Goal: Task Accomplishment & Management: Complete application form

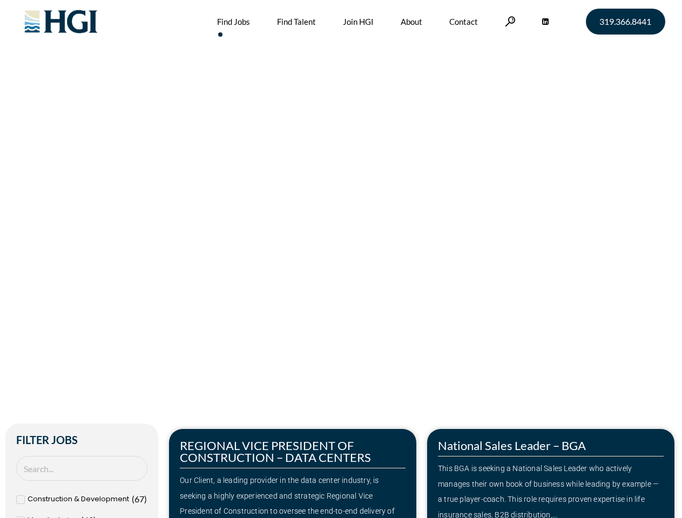
click at [341, 259] on div "Make Your Next Move Home » Jobs" at bounding box center [340, 228] width 615 height 456
click at [508, 21] on link at bounding box center [510, 21] width 11 height 10
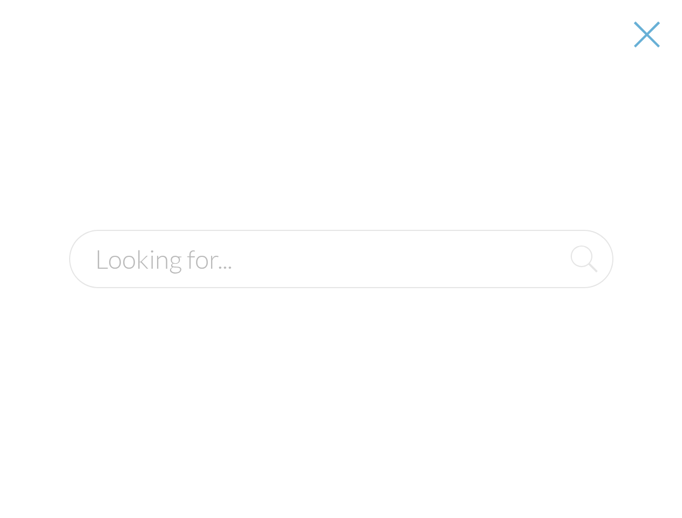
click at [293, 473] on div "Our Client, a leading provider in the data center industry, is seeking a highly…" at bounding box center [293, 504] width 226 height 62
click at [550, 288] on form at bounding box center [341, 259] width 544 height 58
